Goal: Information Seeking & Learning: Learn about a topic

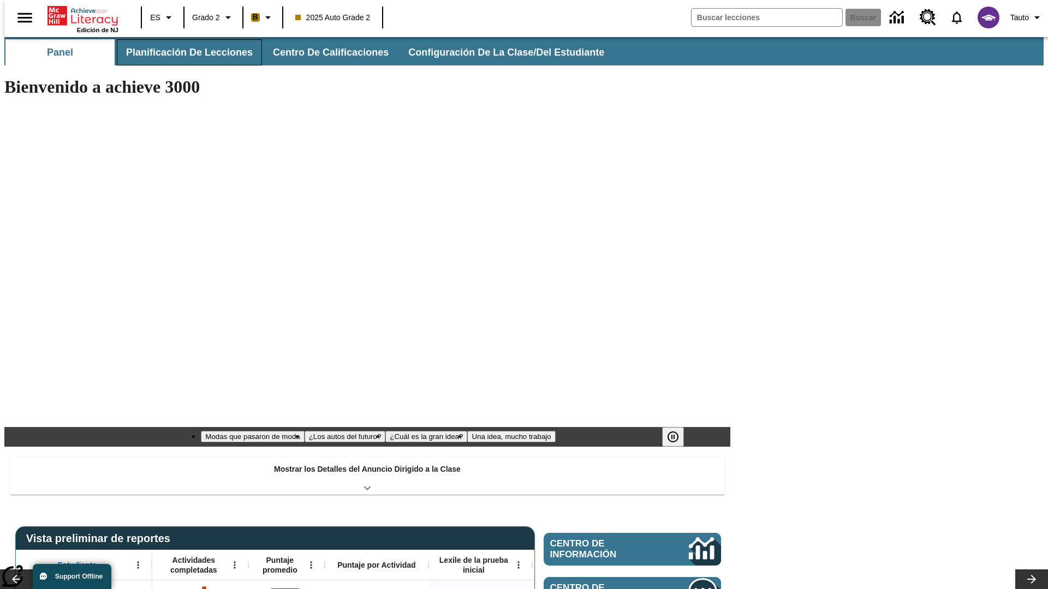
click at [183, 52] on span "Planificación de lecciones" at bounding box center [189, 52] width 127 height 13
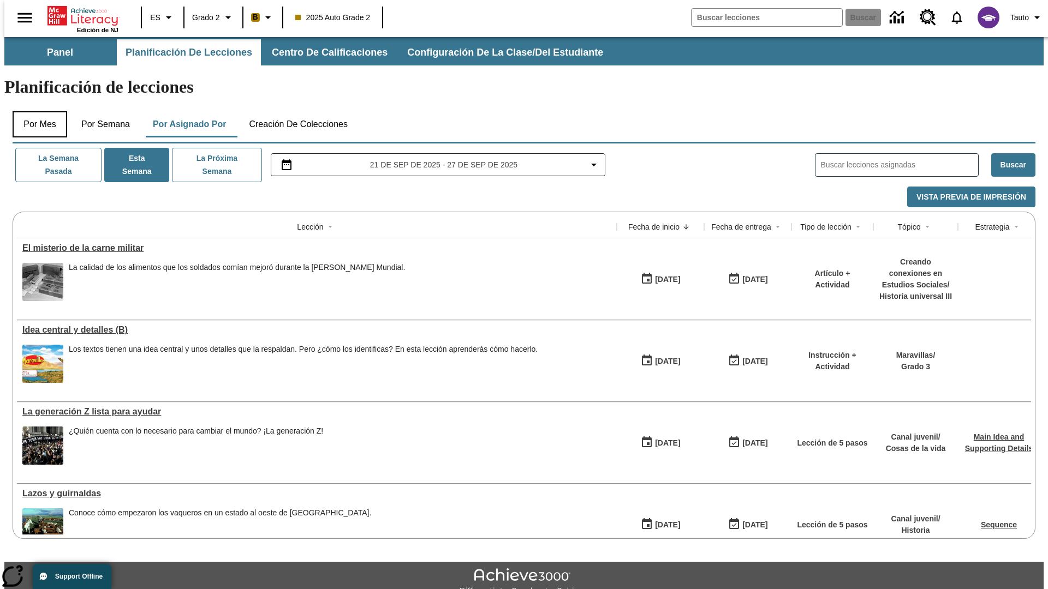
click at [35, 111] on button "Por mes" at bounding box center [40, 124] width 55 height 26
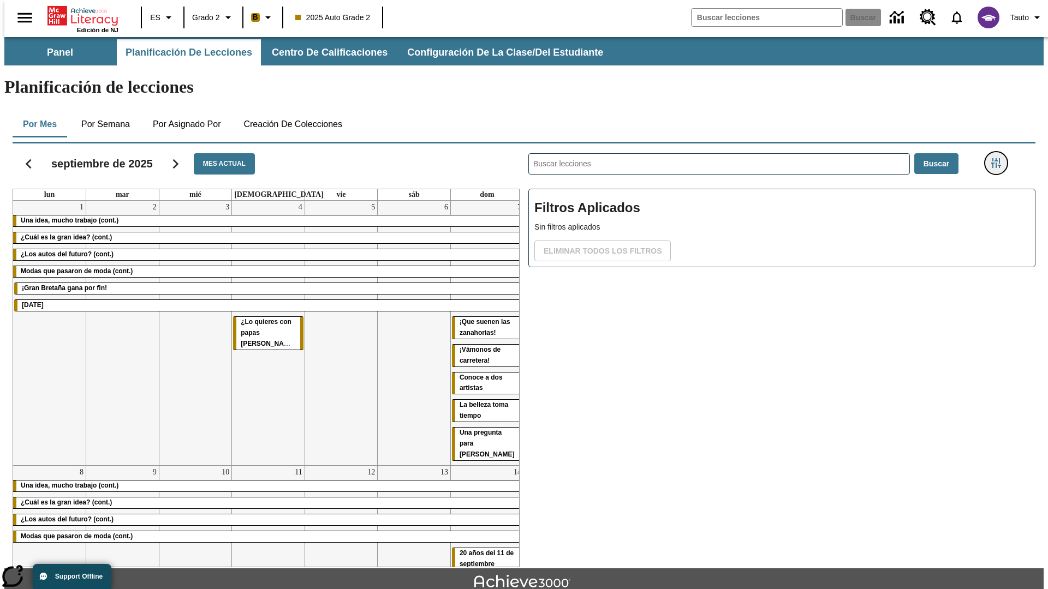
click at [999, 158] on icon "Menú lateral de filtros" at bounding box center [996, 163] width 10 height 10
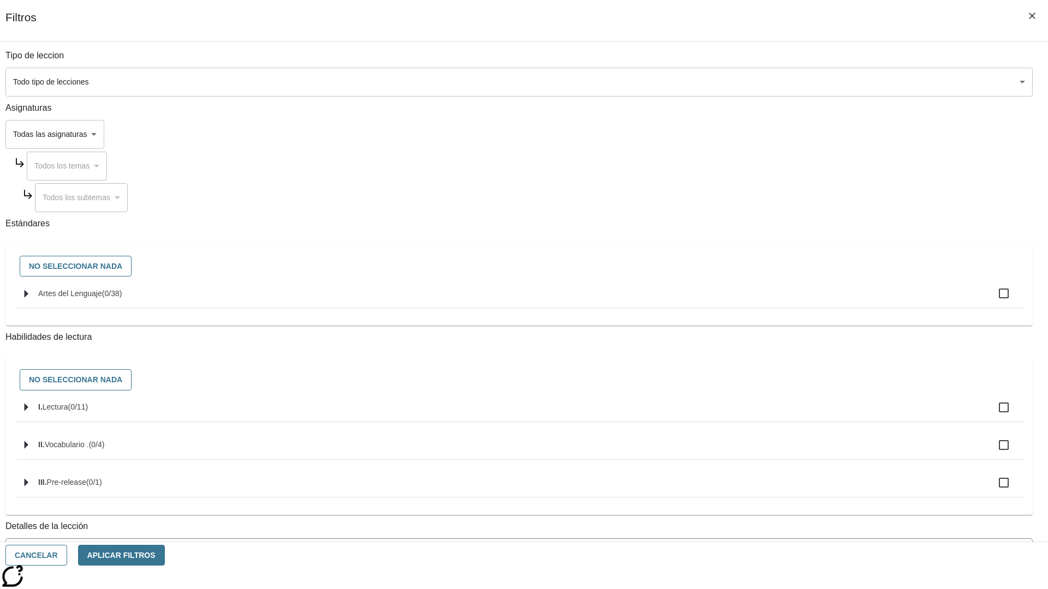
click at [778, 589] on span "La lección cuenta con los 5 pasos de la Rutina de lectoescritura" at bounding box center [511, 597] width 1000 height 11
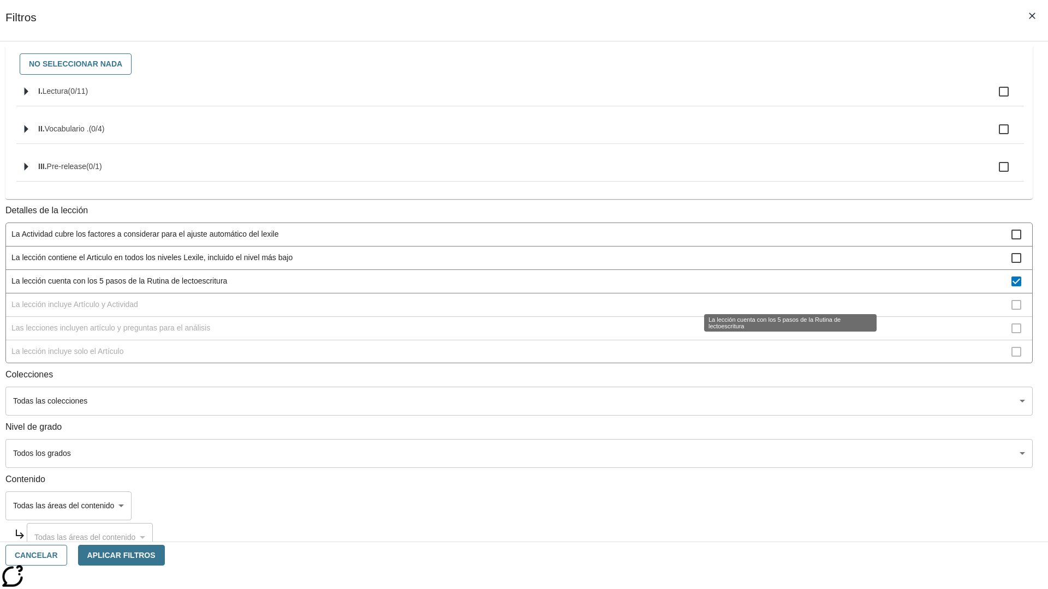
click at [778, 287] on span "La lección cuenta con los 5 pasos de la Rutina de lectoescritura" at bounding box center [511, 281] width 1000 height 11
checkbox input "false"
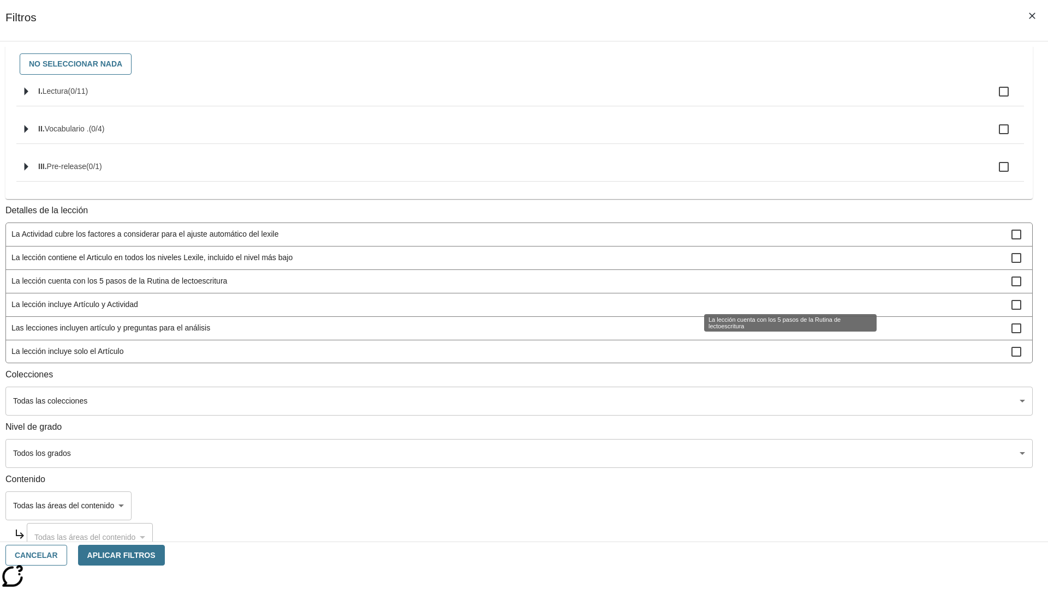
click at [778, 311] on span "La lección incluye Artículo y Actividad" at bounding box center [511, 304] width 1000 height 11
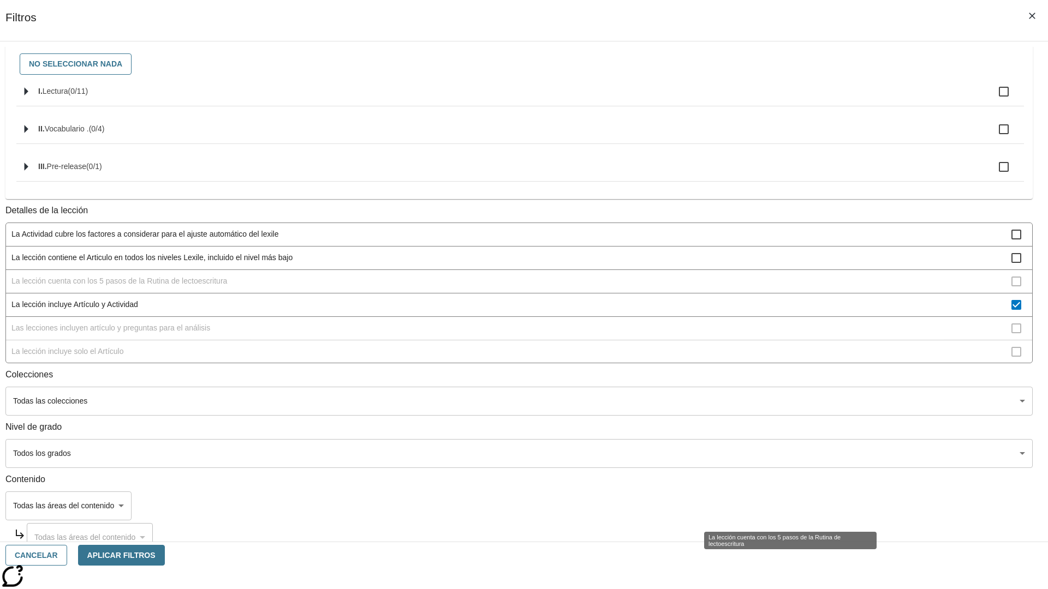
scroll to position [98, 0]
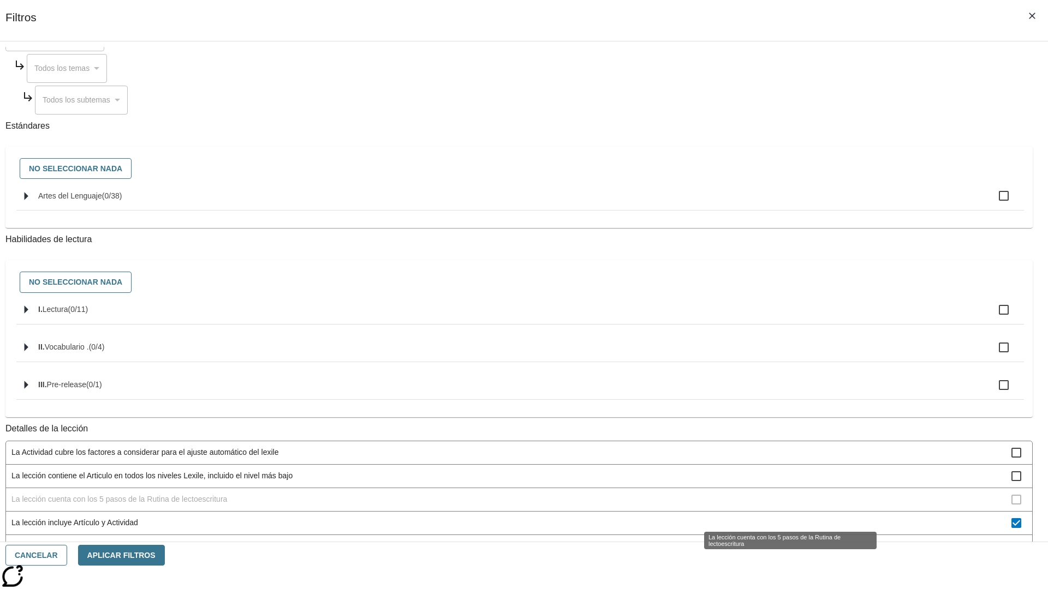
click at [778, 517] on span "La lección incluye Artículo y Actividad" at bounding box center [511, 522] width 1000 height 11
checkbox input "false"
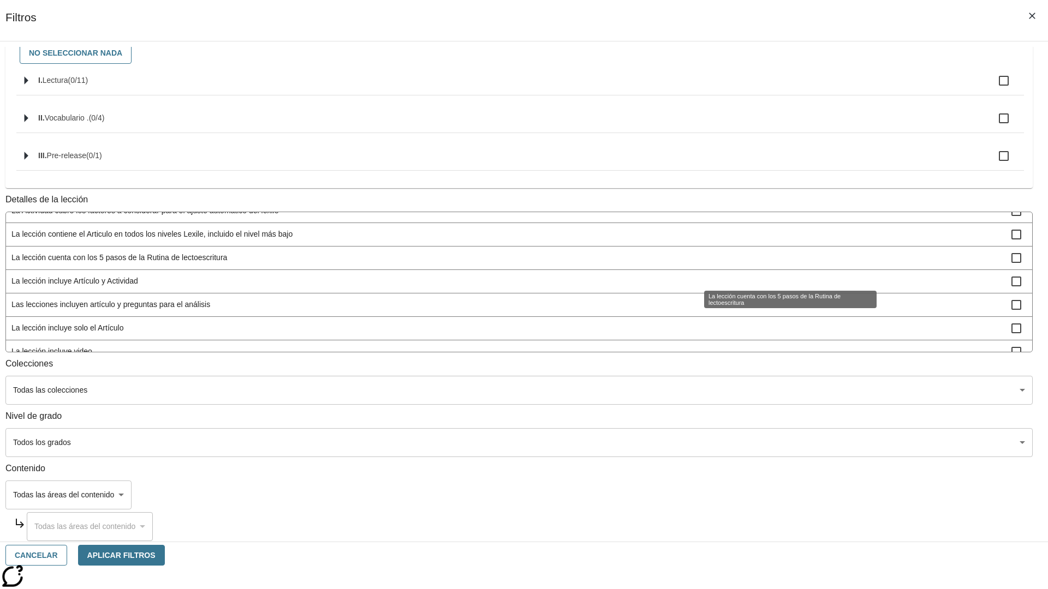
click at [778, 311] on span "Las lecciones incluyen artículo y preguntas para el análisis" at bounding box center [511, 304] width 1000 height 11
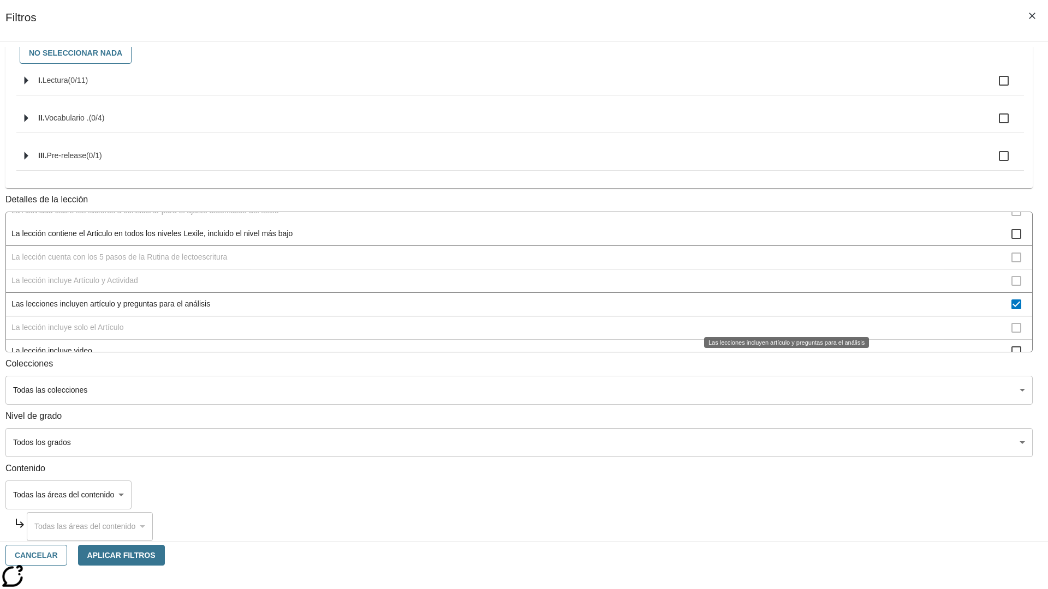
click at [778, 310] on span "Las lecciones incluyen artículo y preguntas para el análisis" at bounding box center [511, 304] width 1000 height 11
checkbox input "false"
click at [778, 334] on span "La lección incluye solo el Artículo" at bounding box center [511, 328] width 1000 height 11
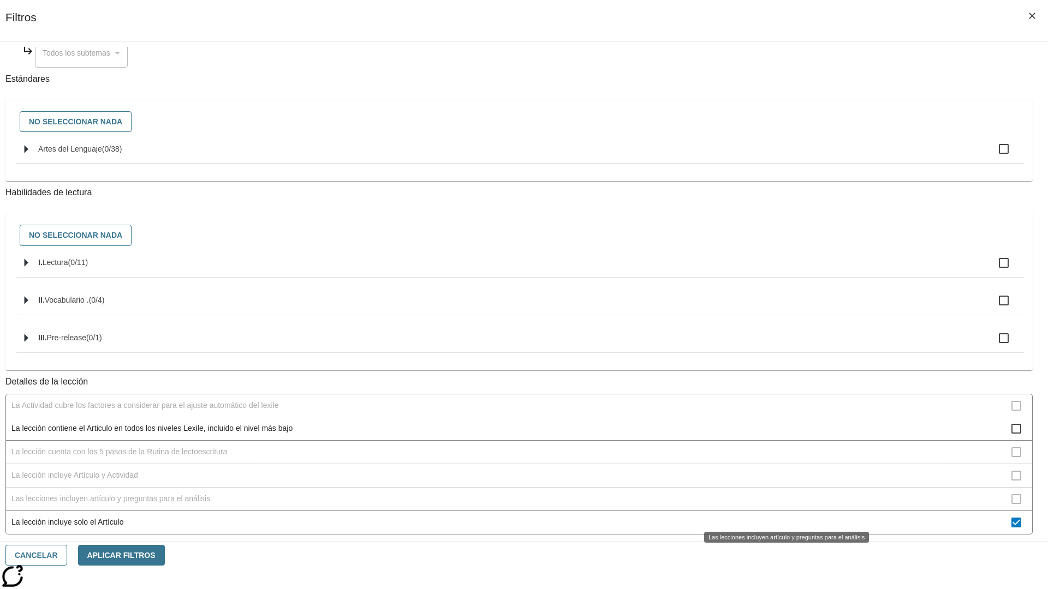
scroll to position [144, 0]
click at [778, 517] on span "La lección incluye solo el Artículo" at bounding box center [511, 522] width 1000 height 11
checkbox input "false"
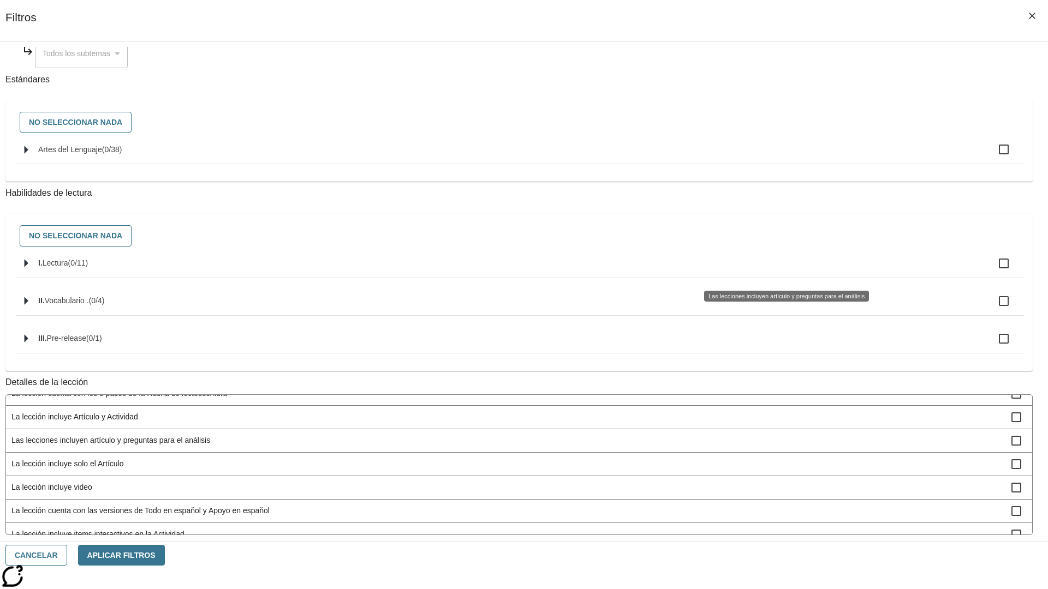
scroll to position [327, 0]
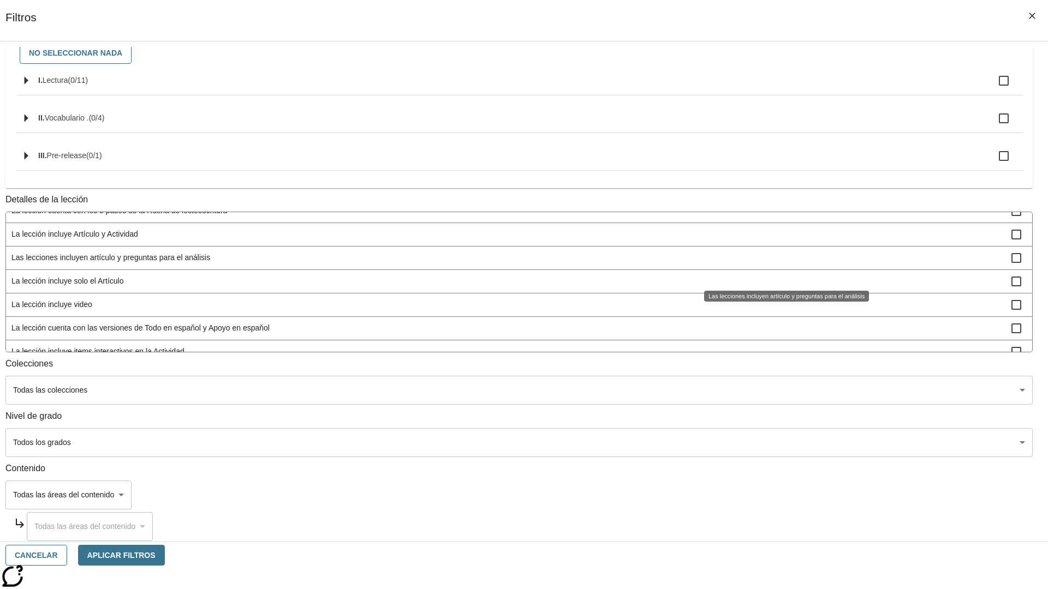
click at [778, 357] on span "La lección incluye items interactivos en la Actividad" at bounding box center [511, 351] width 1000 height 11
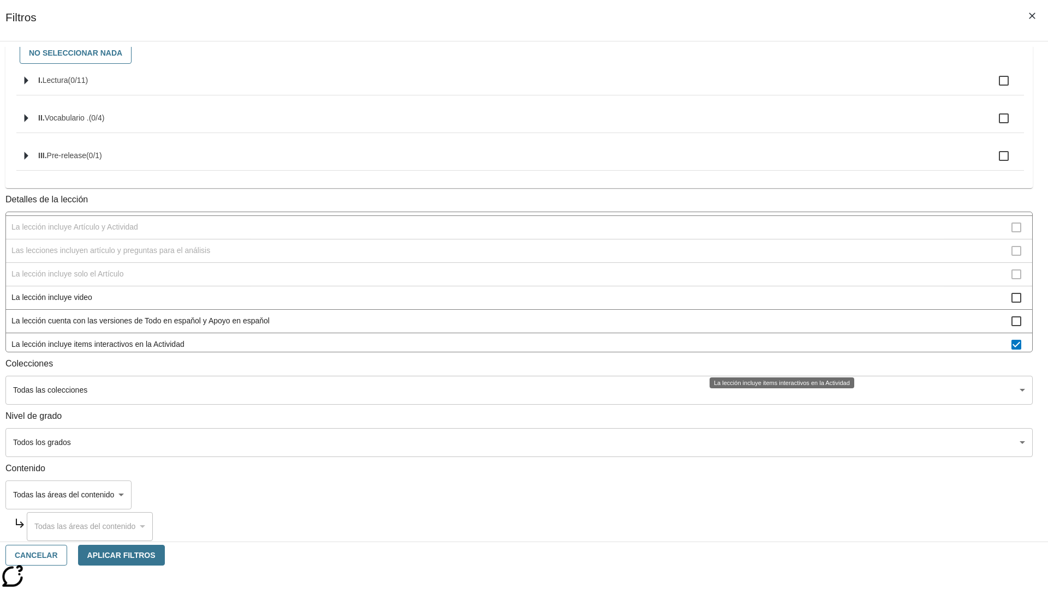
click at [778, 350] on span "La lección incluye items interactivos en la Actividad" at bounding box center [511, 344] width 1000 height 11
checkbox input "false"
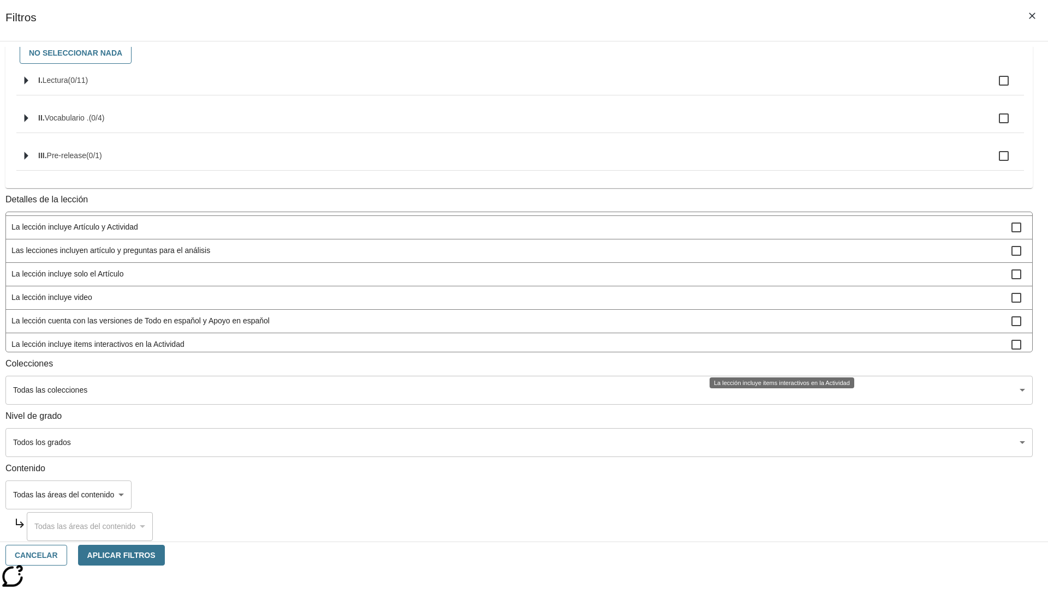
click at [778, 362] on span "La lección incluye Instrucción y Actividad" at bounding box center [511, 367] width 1000 height 11
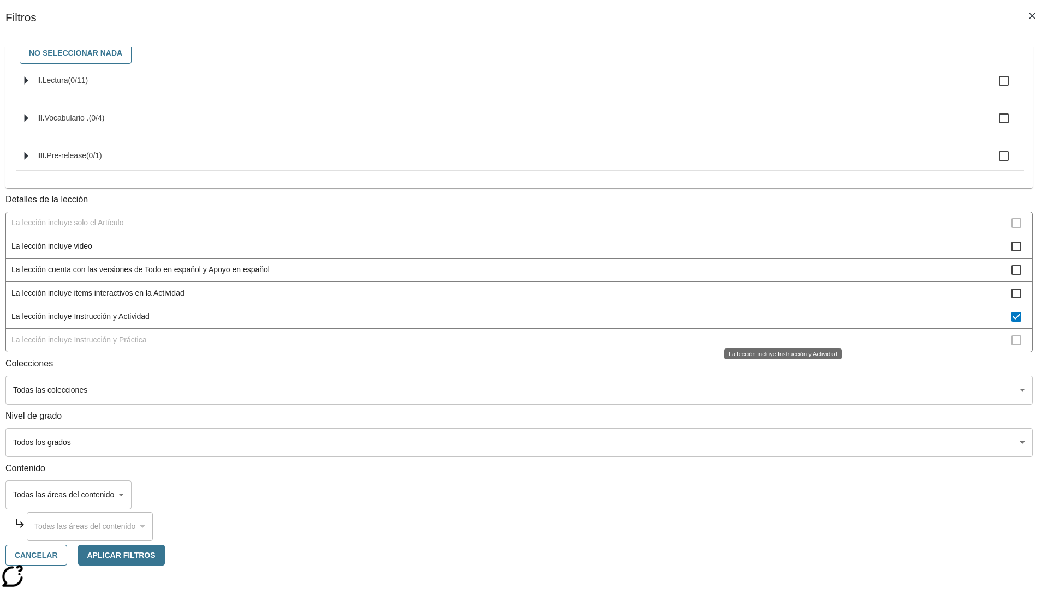
click at [778, 323] on span "La lección incluye Instrucción y Actividad" at bounding box center [511, 316] width 1000 height 11
checkbox input "false"
click at [778, 346] on span "La lección incluye Instrucción y Práctica" at bounding box center [511, 340] width 1000 height 11
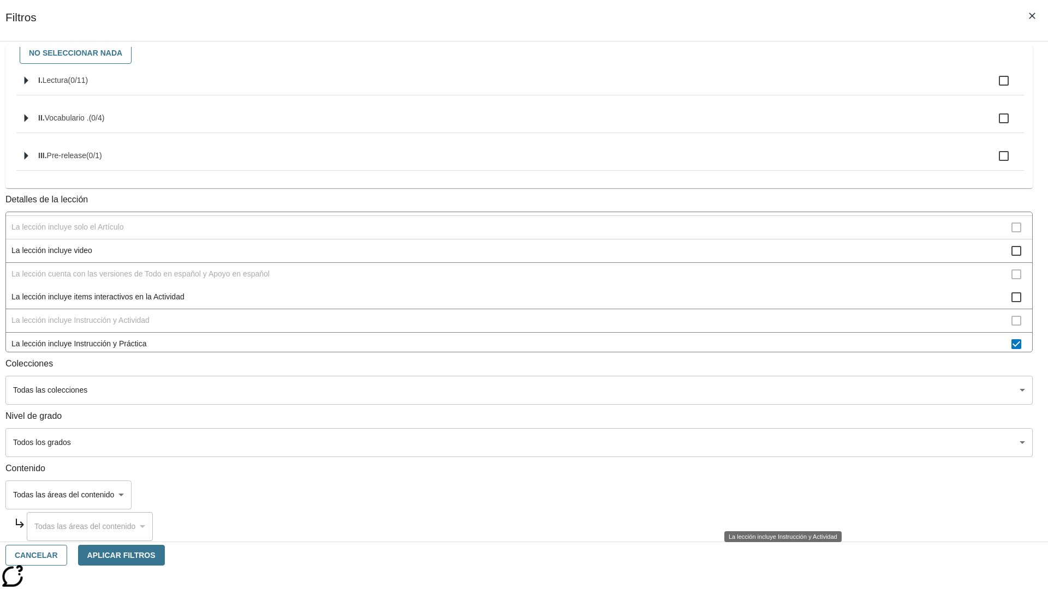
scroll to position [148, 0]
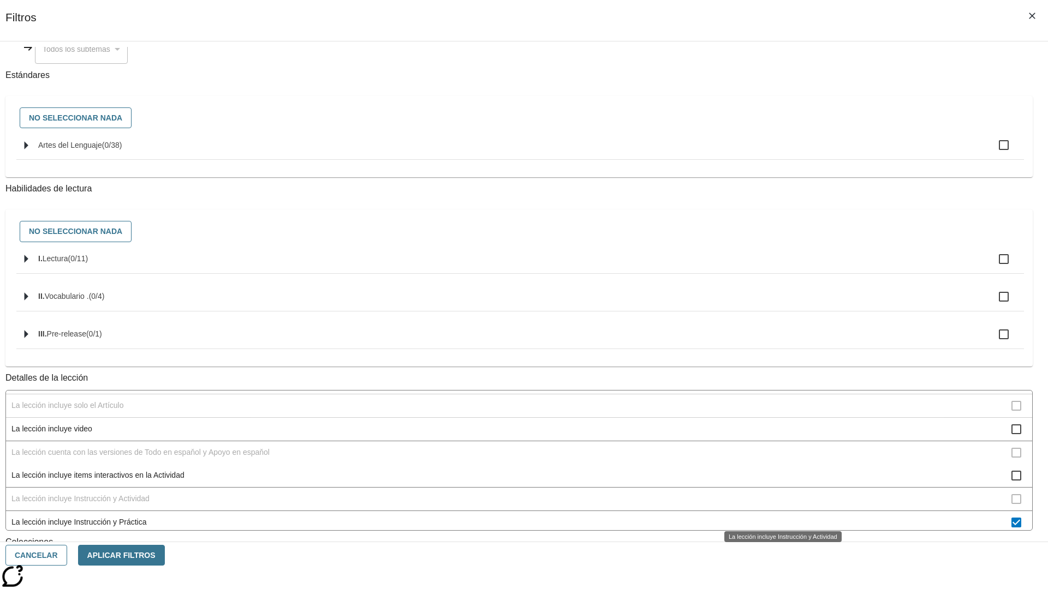
click at [778, 517] on span "La lección incluye Instrucción y Práctica" at bounding box center [511, 522] width 1000 height 11
checkbox input "false"
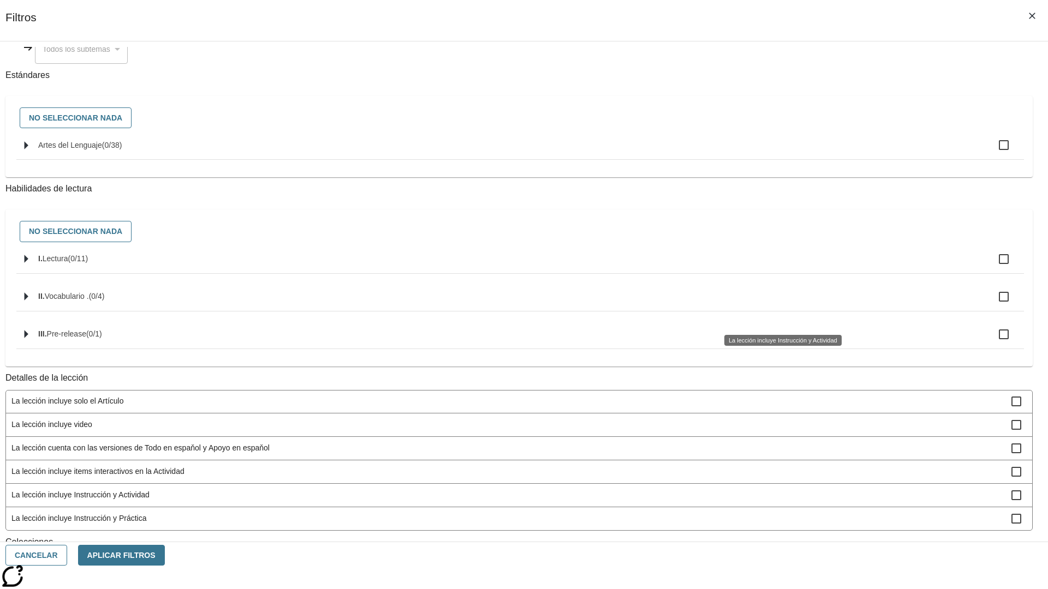
scroll to position [341, 0]
